Goal: Check status: Verify the current state of an ongoing process or item

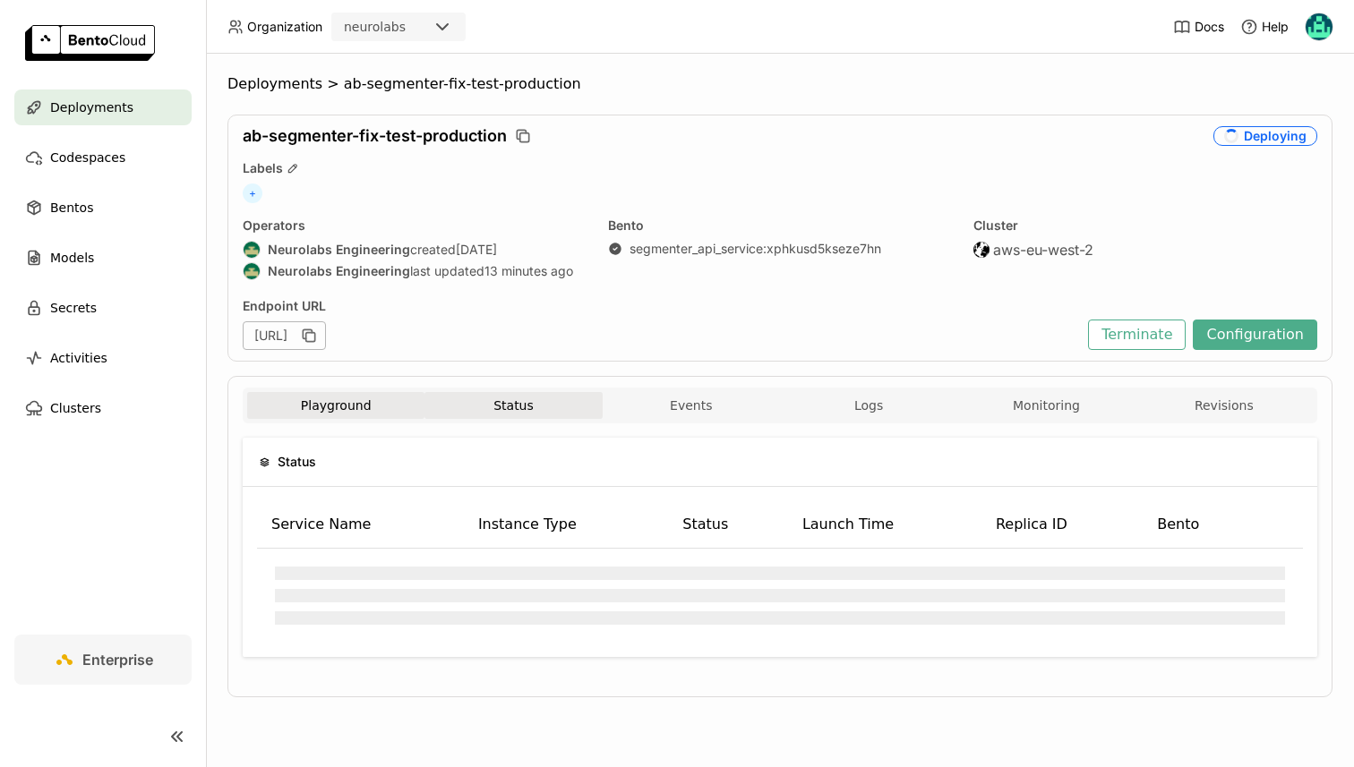
click at [377, 403] on button "Playground" at bounding box center [335, 405] width 177 height 27
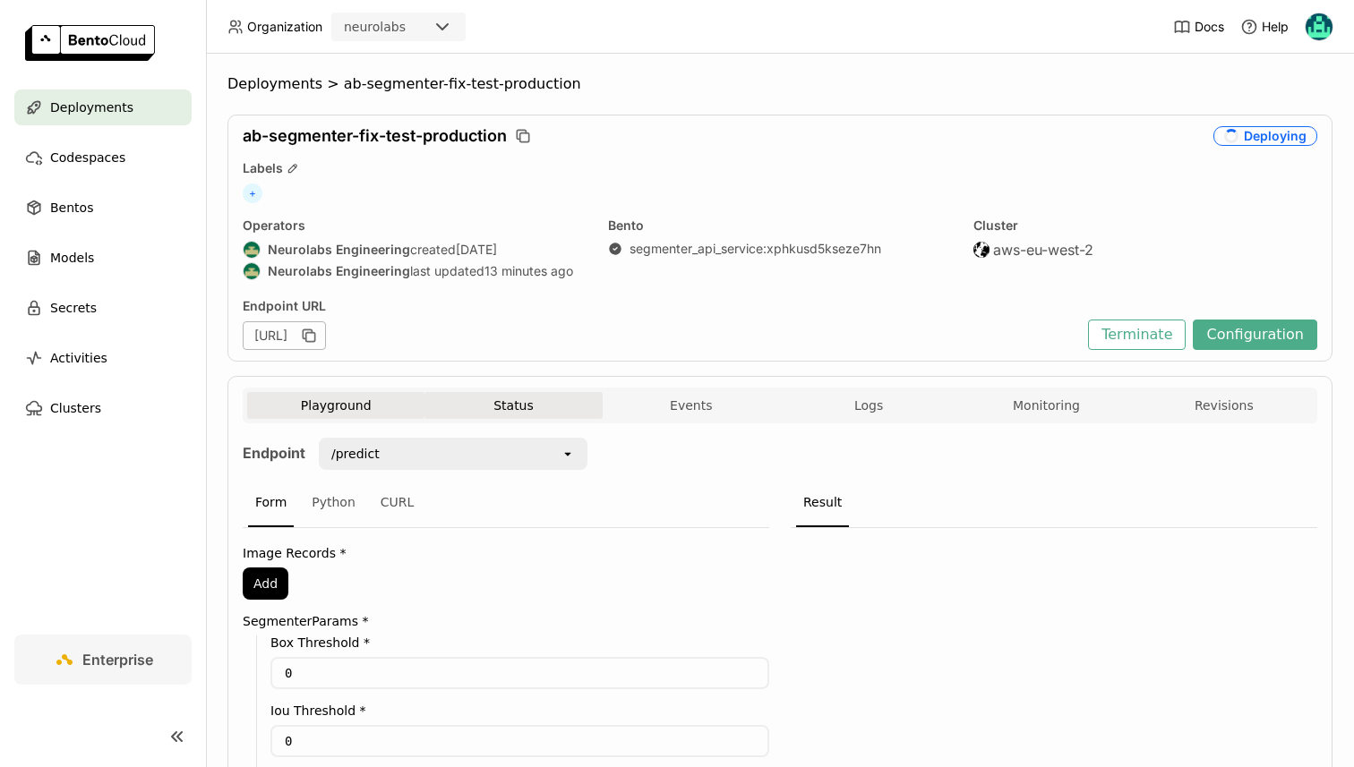
click at [464, 398] on button "Status" at bounding box center [512, 405] width 177 height 27
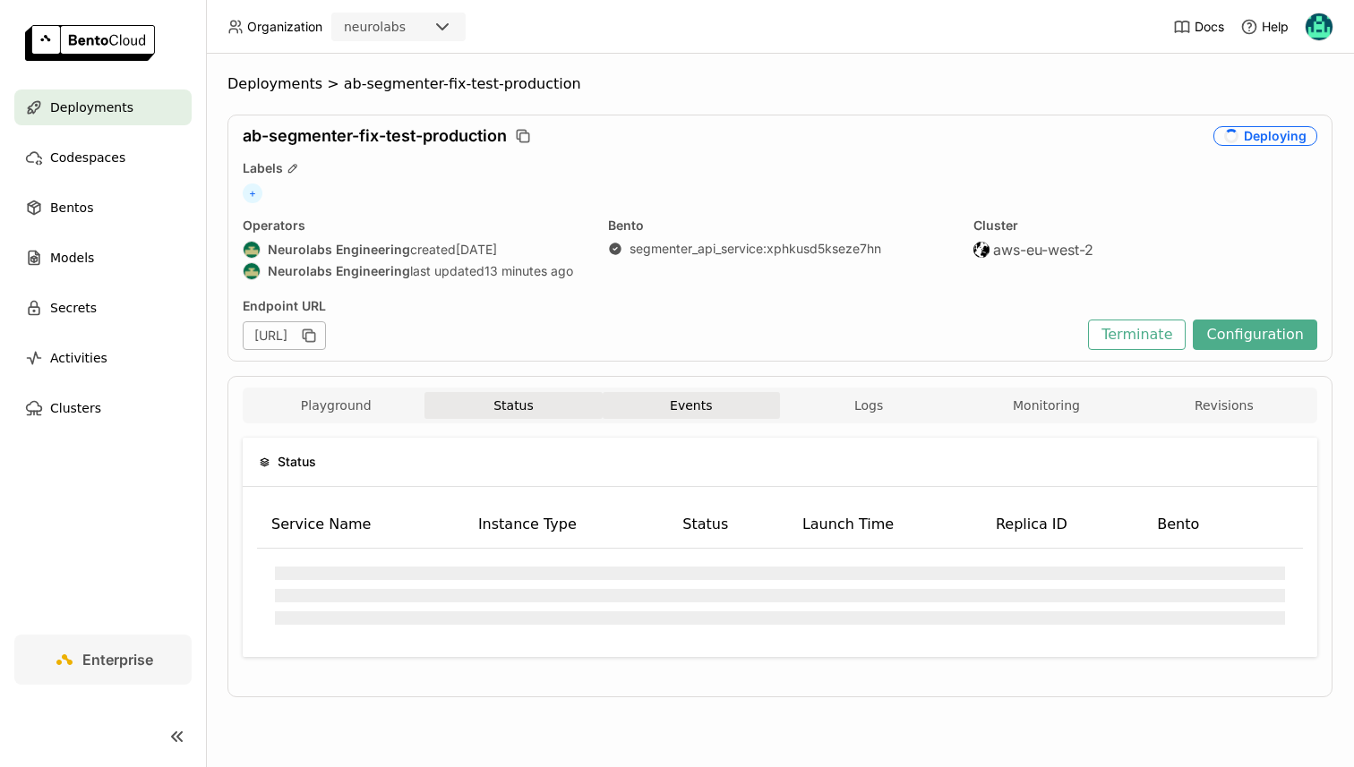
click at [704, 417] on button "Events" at bounding box center [691, 405] width 177 height 27
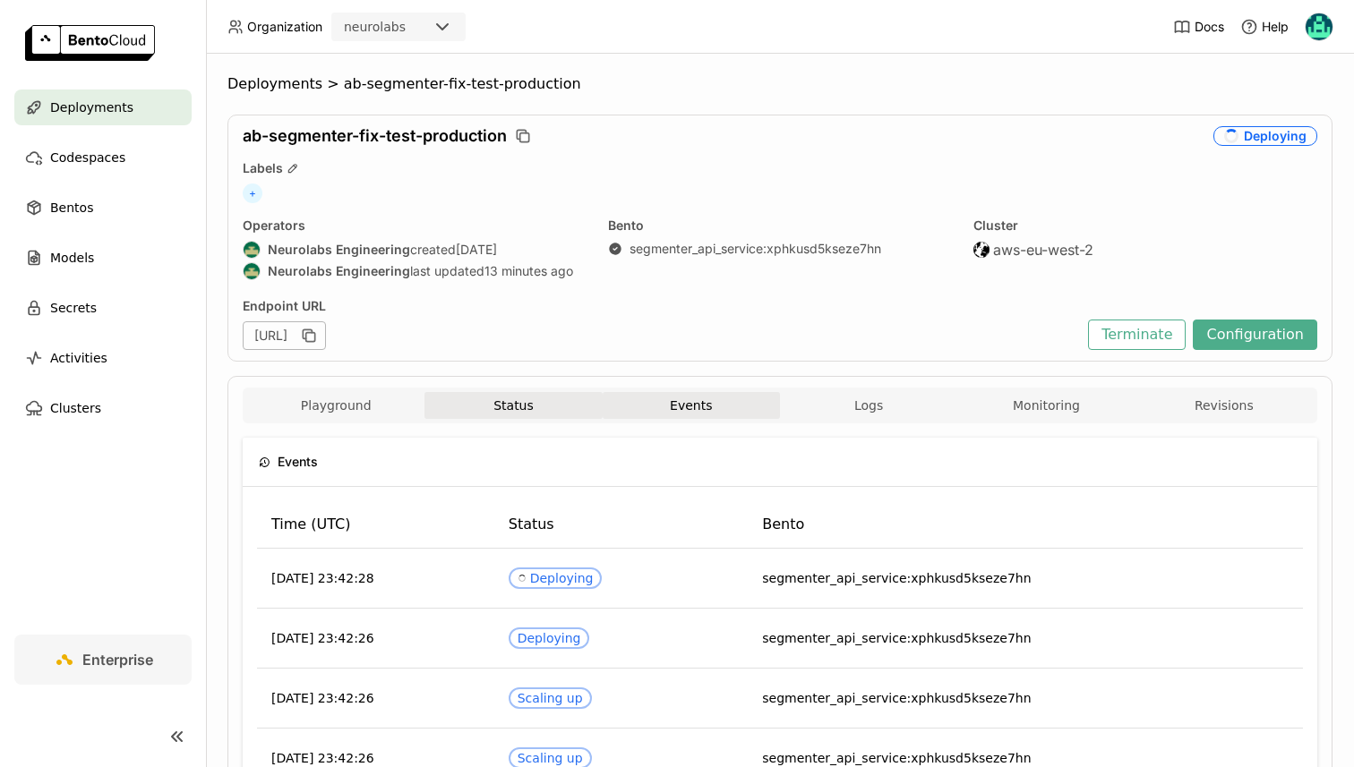
click at [551, 399] on button "Status" at bounding box center [512, 405] width 177 height 27
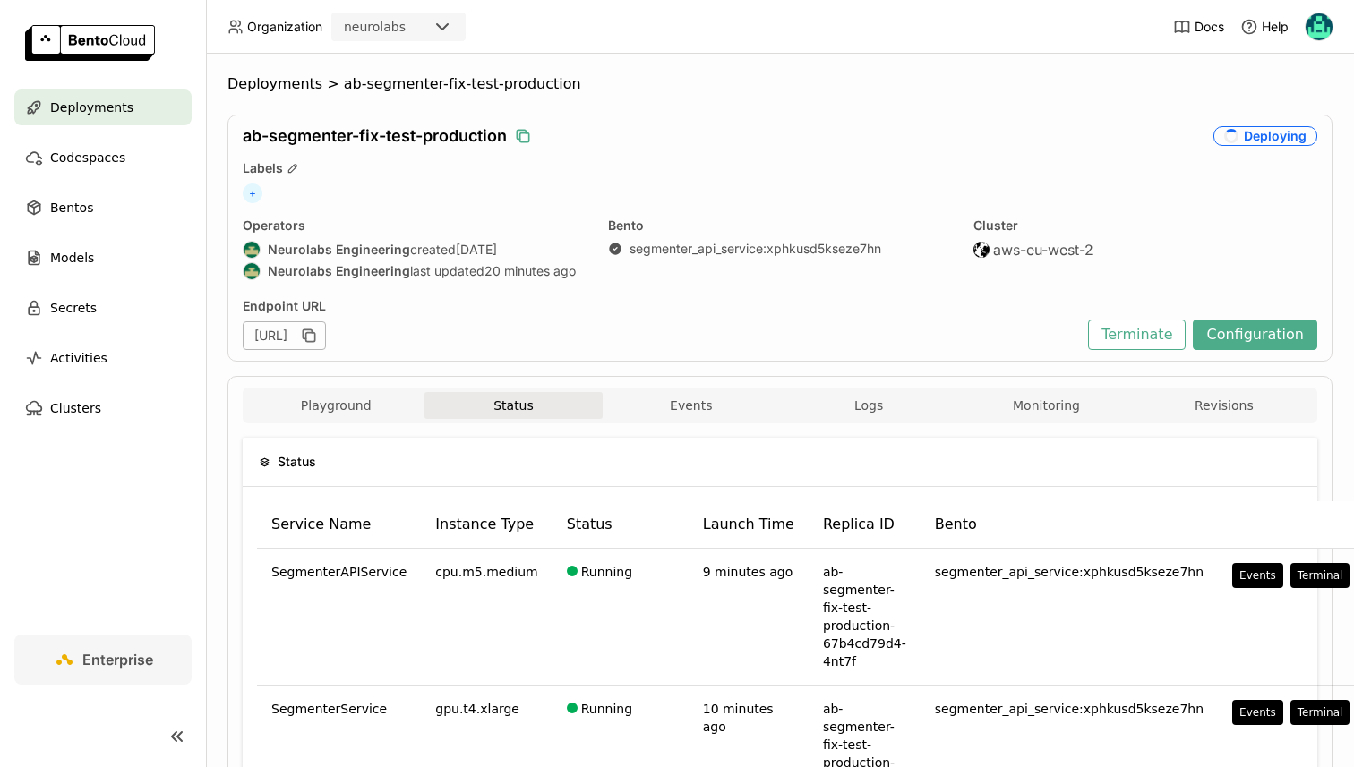
click at [519, 130] on icon "button" at bounding box center [521, 134] width 9 height 9
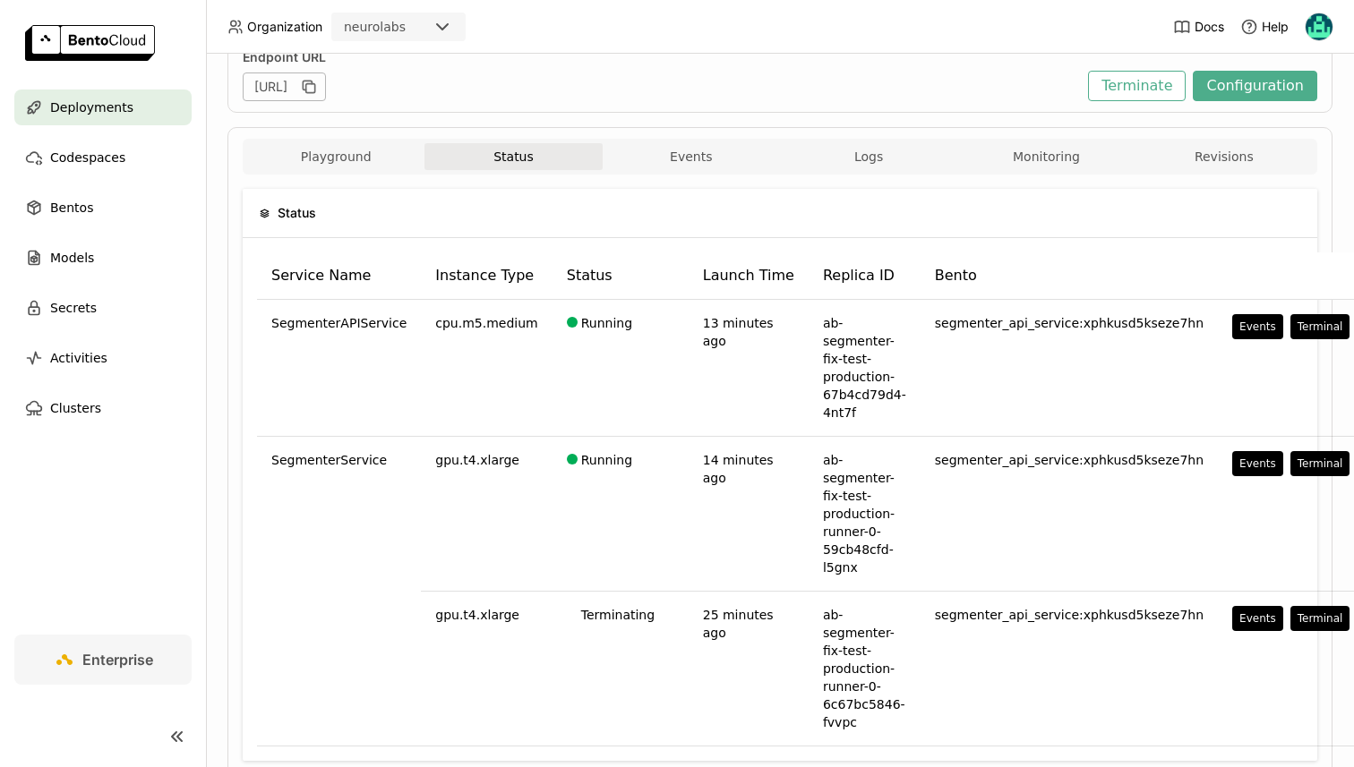
scroll to position [331, 0]
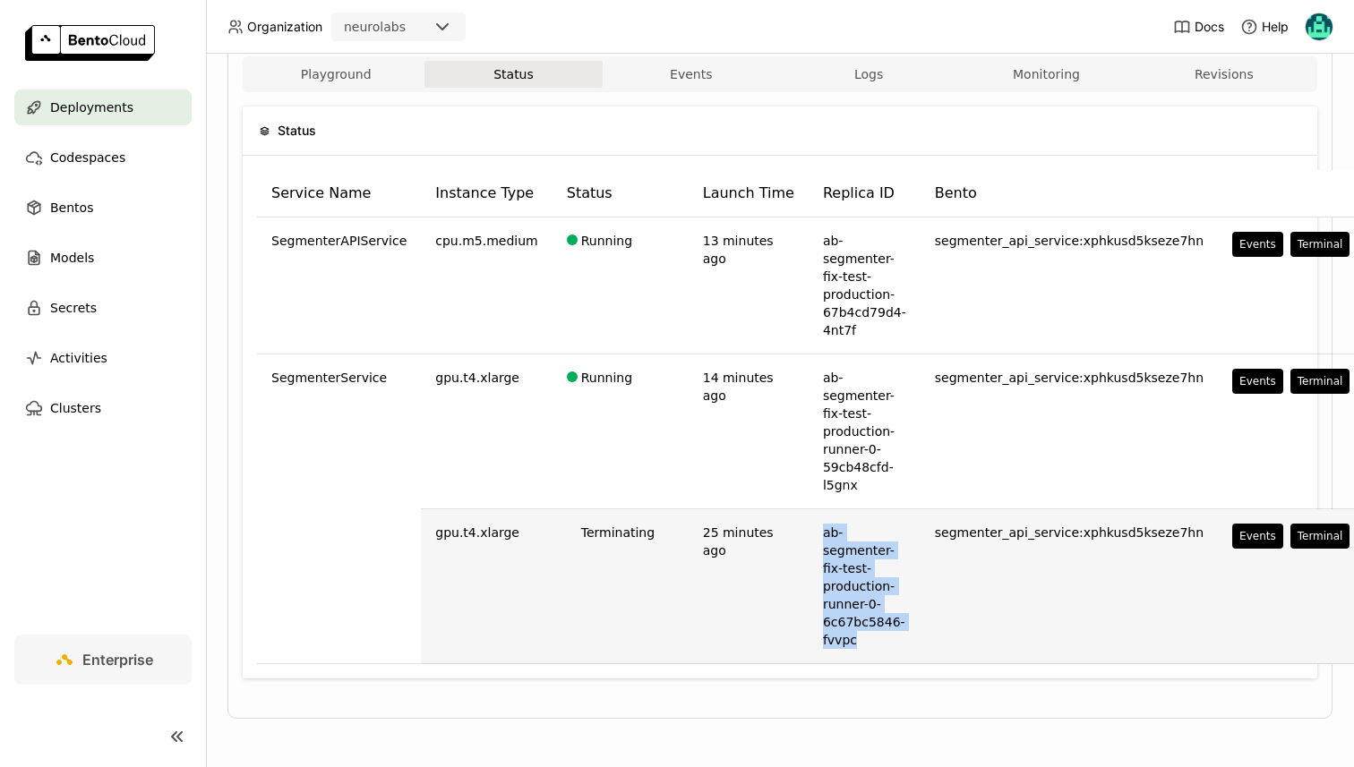
drag, startPoint x: 795, startPoint y: 528, endPoint x: 853, endPoint y: 660, distance: 143.9
click at [853, 660] on td "ab-segmenter-fix-test-production-runner-0-6c67bc5846-fvvpc" at bounding box center [864, 586] width 112 height 155
copy td "ab-segmenter-fix-test-production-runner-0-6c67bc5846-fvvpc"
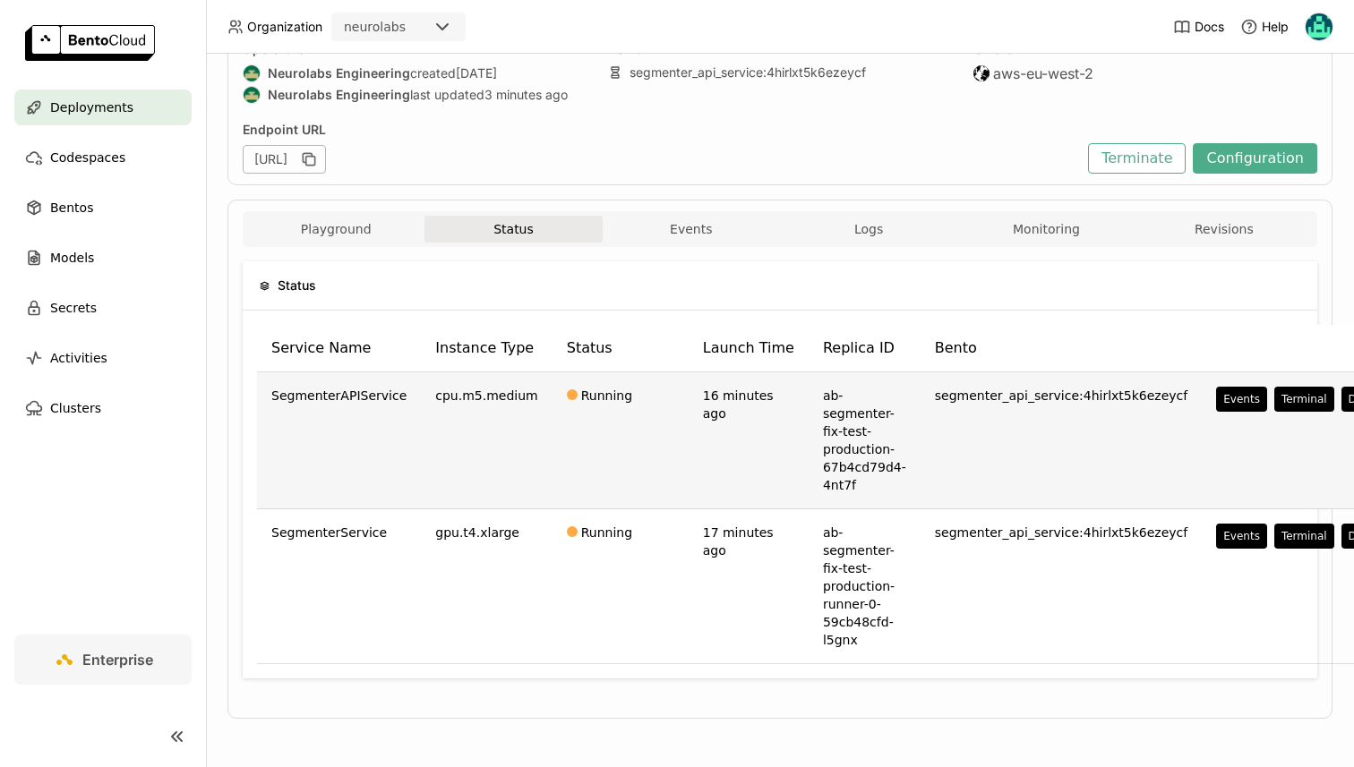
scroll to position [0, 0]
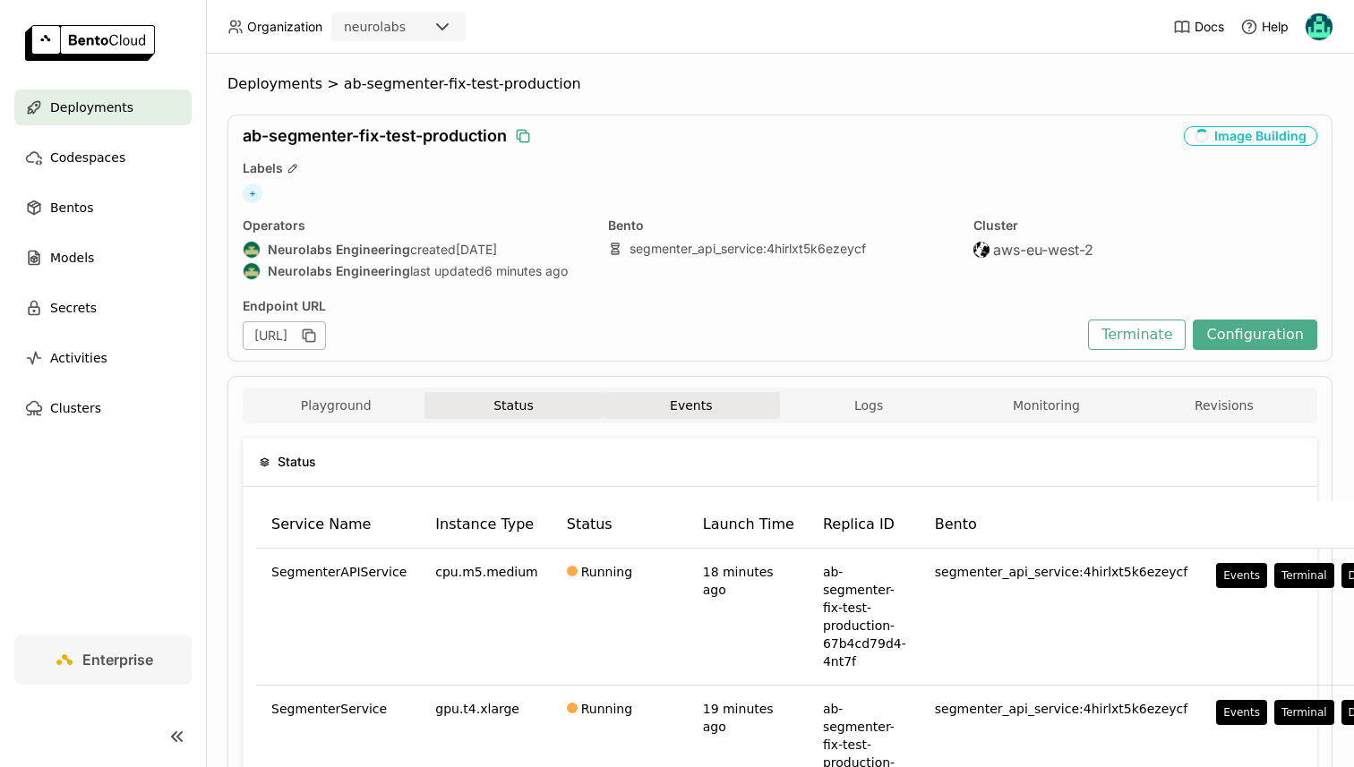
click at [719, 412] on button "Events" at bounding box center [691, 405] width 177 height 27
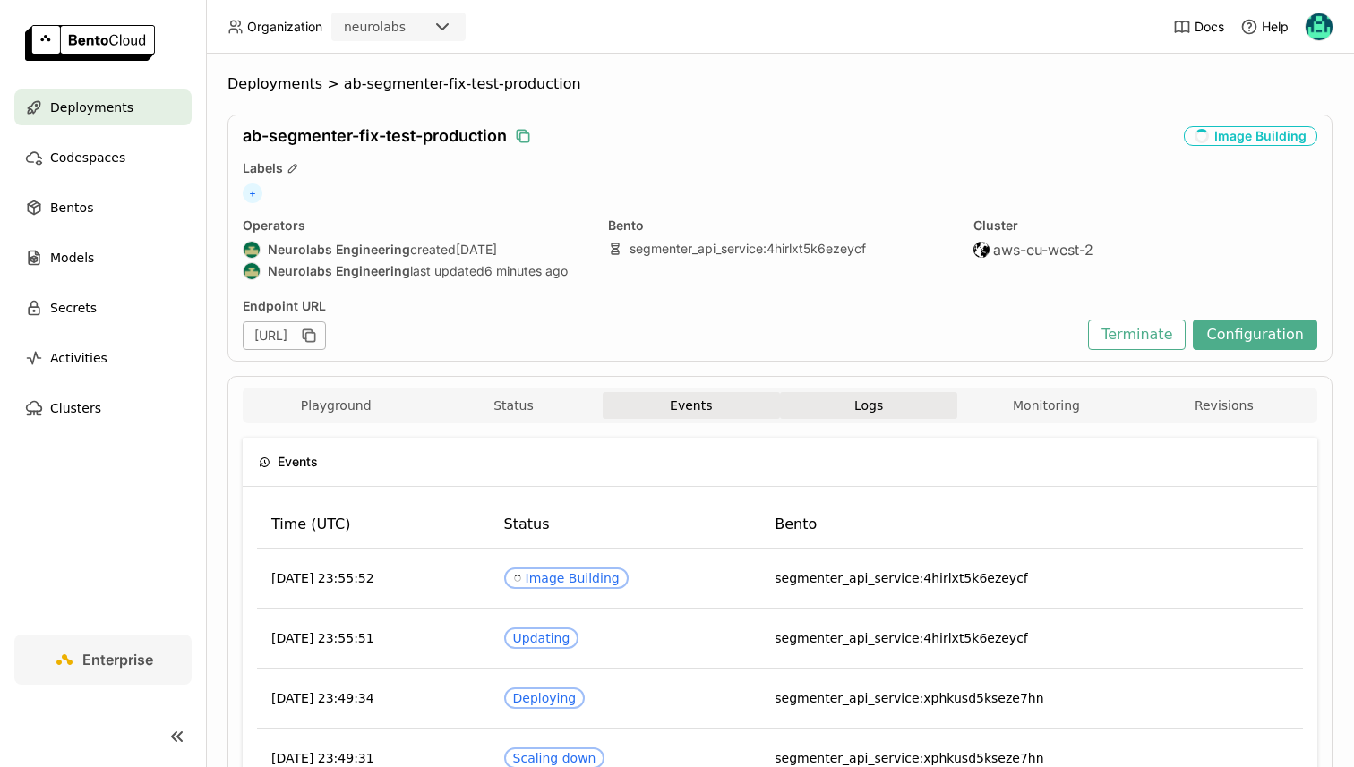
click at [885, 408] on button "Logs" at bounding box center [868, 405] width 177 height 27
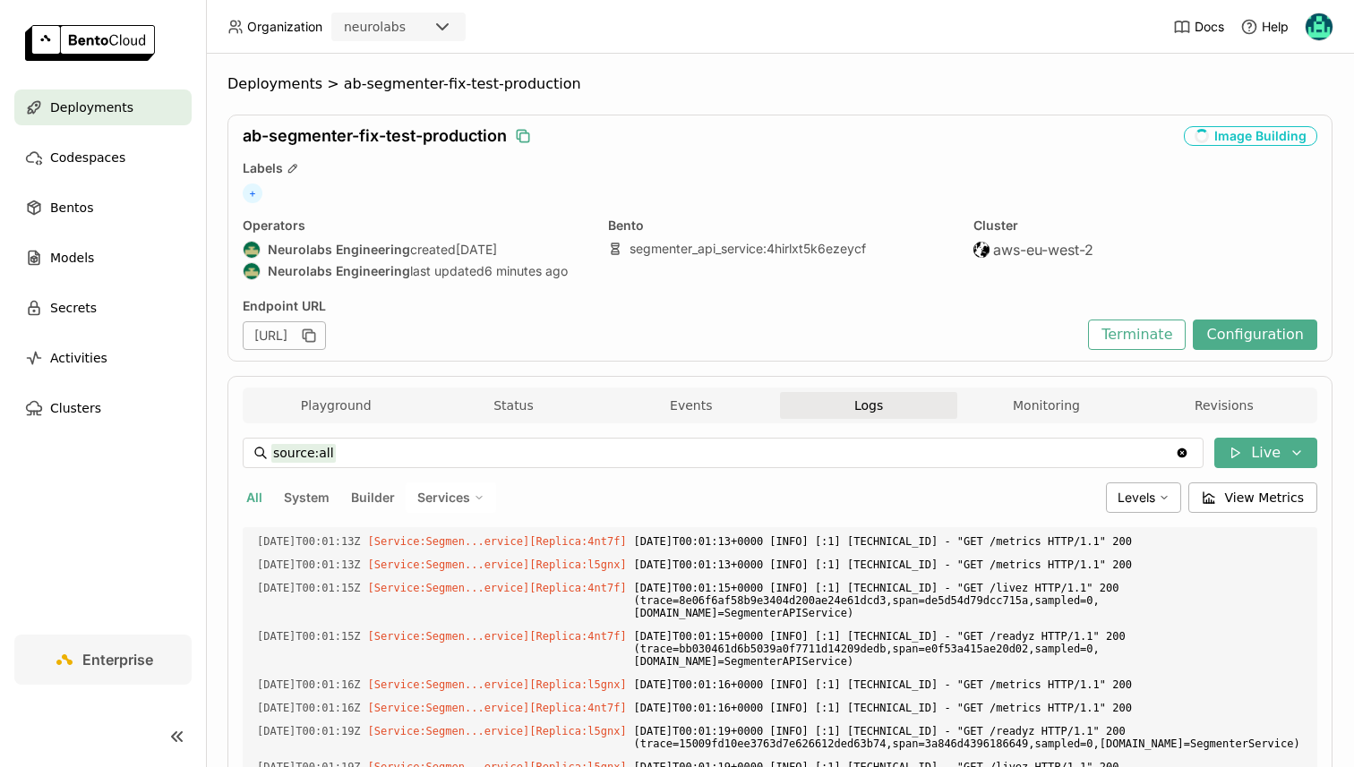
scroll to position [31974, 0]
click at [351, 500] on span "Builder" at bounding box center [373, 497] width 44 height 15
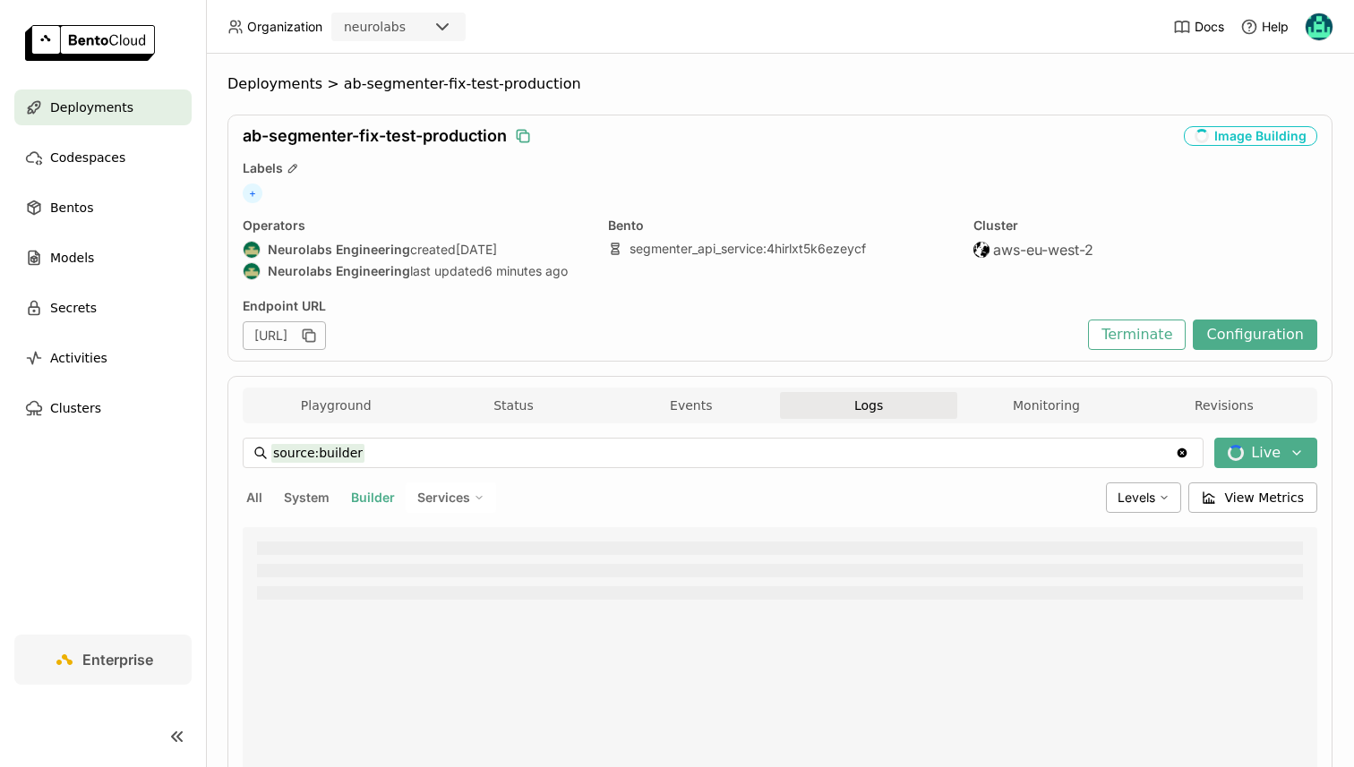
type input "source:builder"
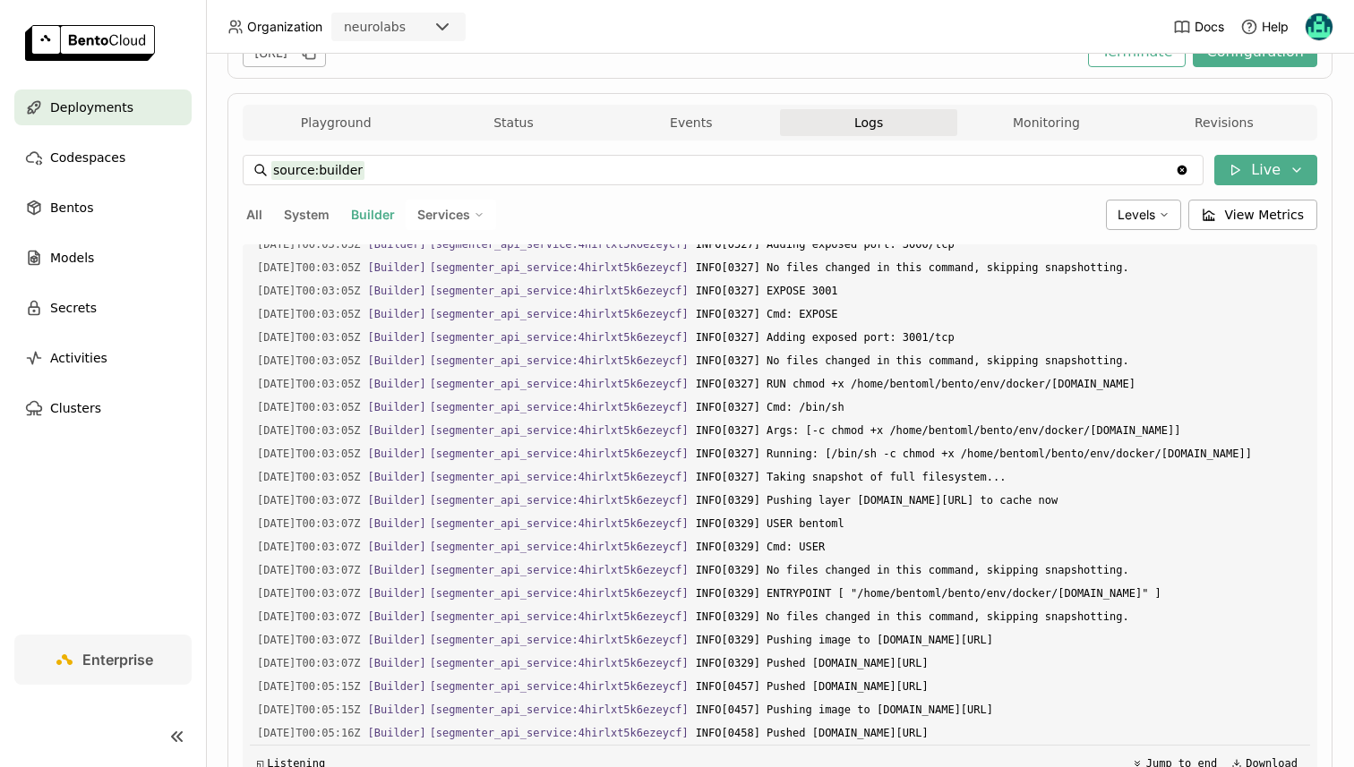
scroll to position [0, 0]
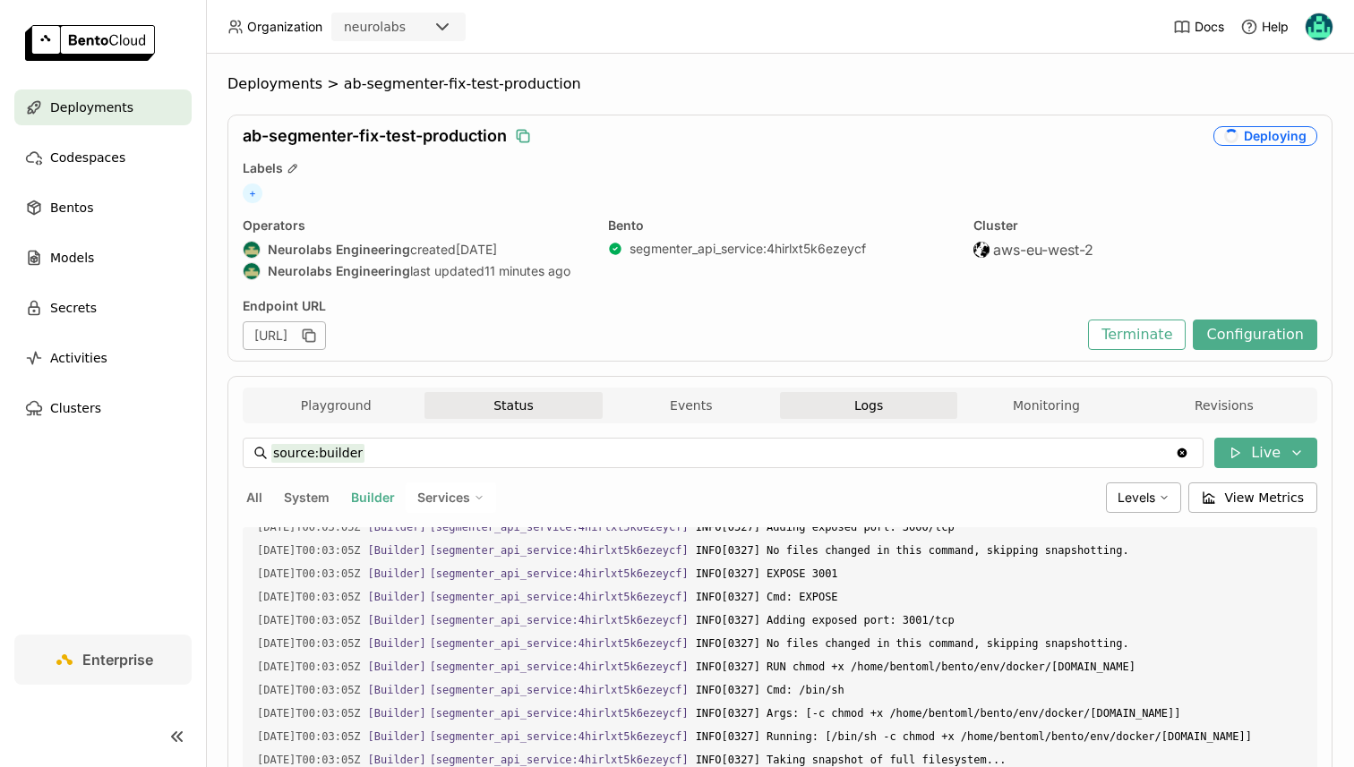
click at [501, 415] on button "Status" at bounding box center [512, 405] width 177 height 27
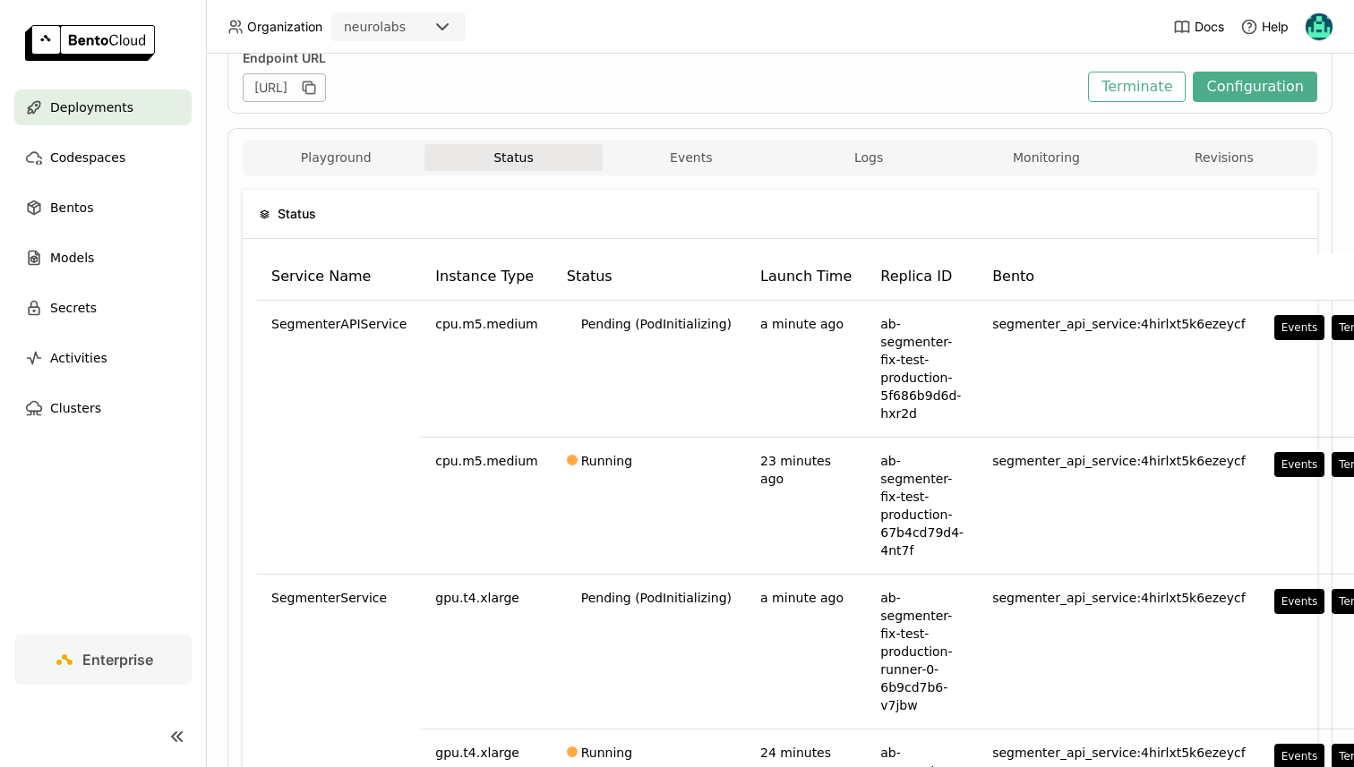
scroll to position [468, 0]
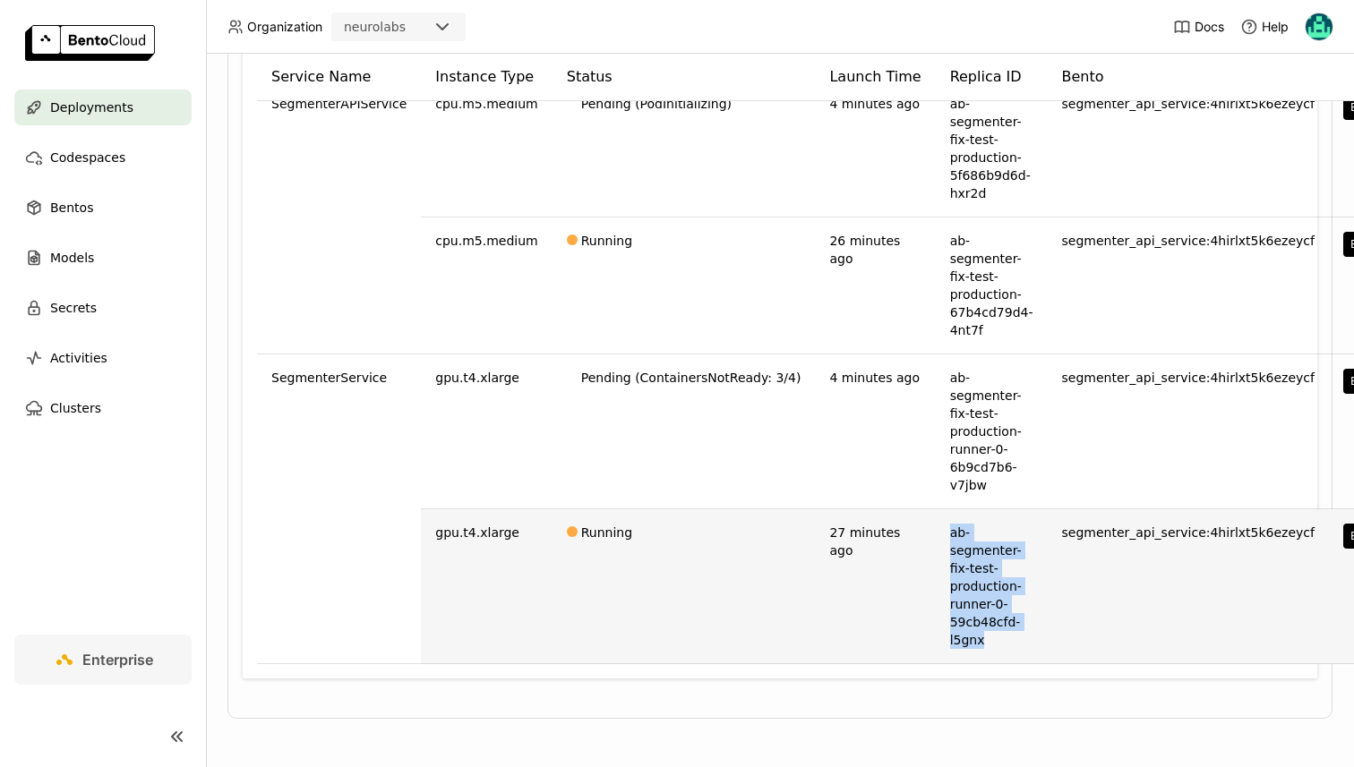
drag, startPoint x: 947, startPoint y: 641, endPoint x: 906, endPoint y: 538, distance: 110.9
click at [936, 538] on td "ab-segmenter-fix-test-production-runner-0-59cb48cfd-l5gnx" at bounding box center [992, 586] width 112 height 155
copy td "ab-segmenter-fix-test-production-runner-0-59cb48cfd-l5gnx"
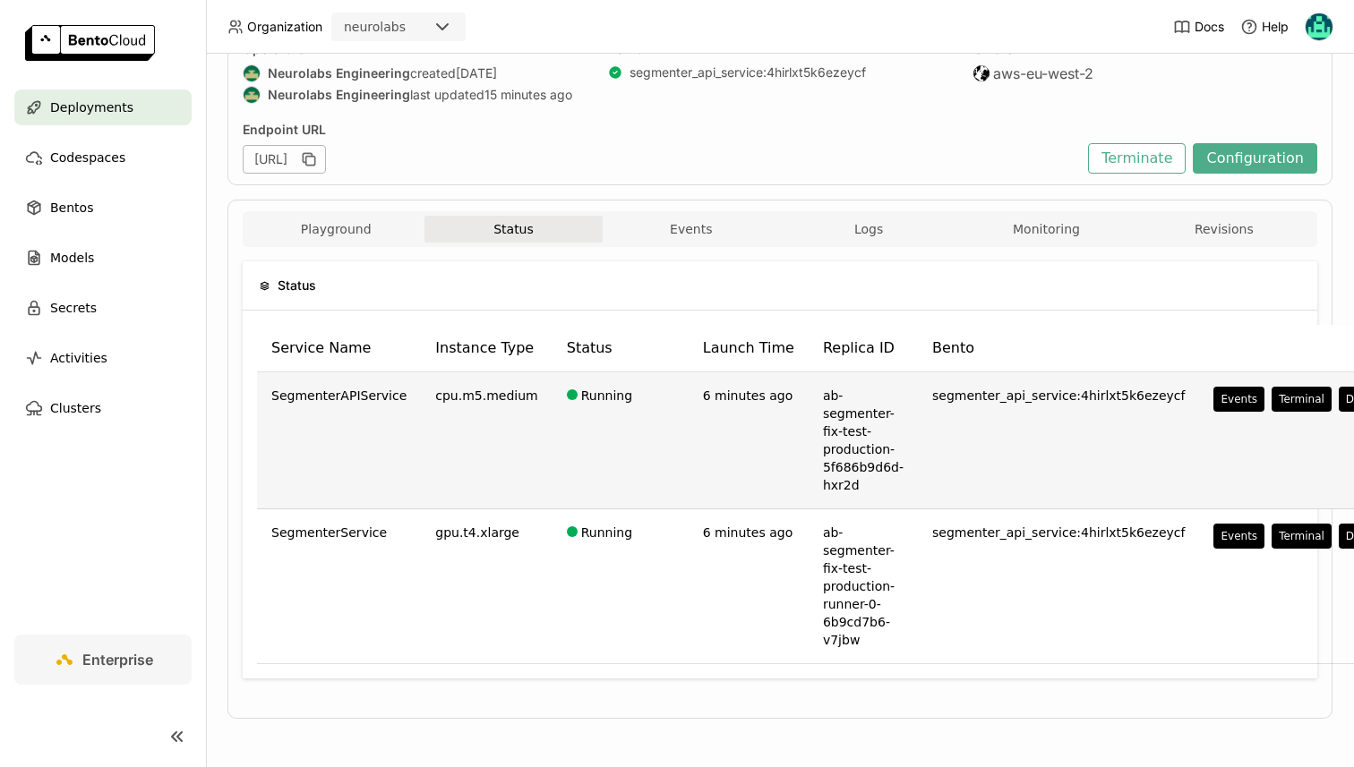
scroll to position [176, 0]
